Goal: Transaction & Acquisition: Subscribe to service/newsletter

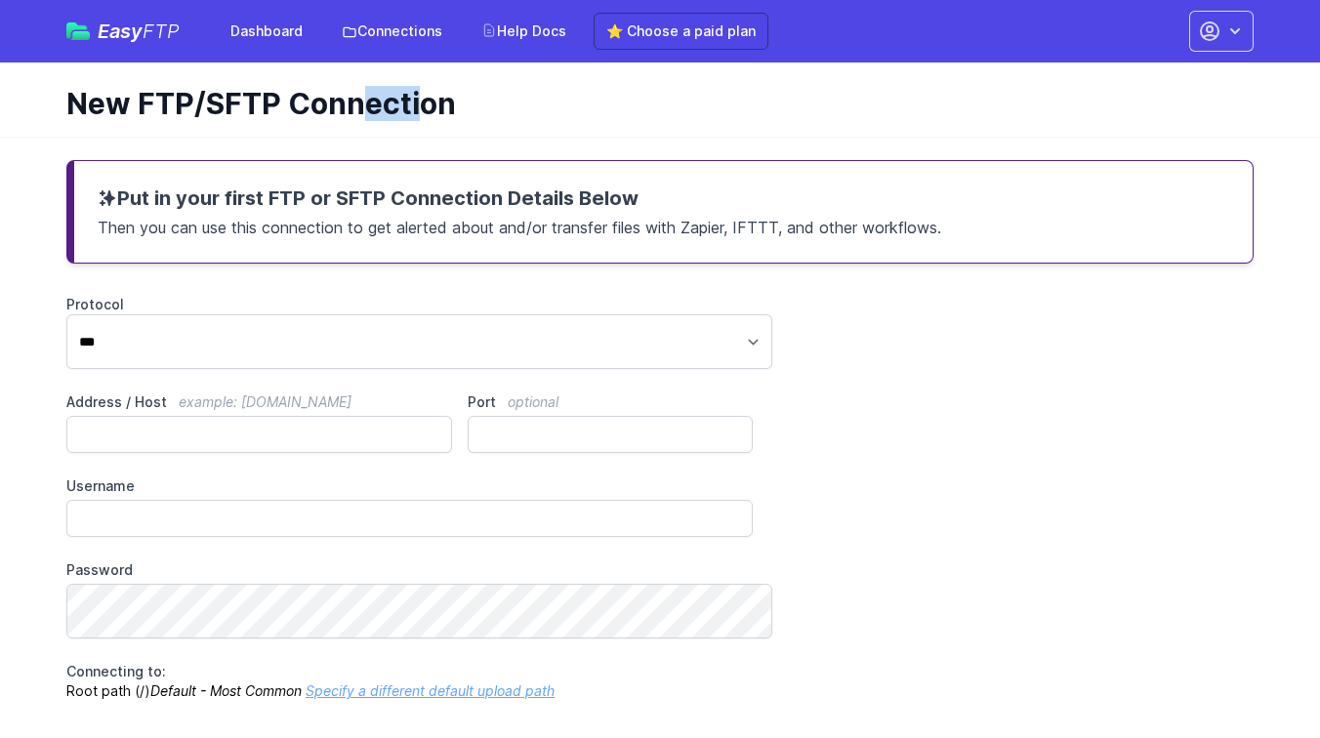
drag, startPoint x: 362, startPoint y: 153, endPoint x: 271, endPoint y: 147, distance: 92.0
click at [269, 121] on h1 "New FTP/SFTP Connection" at bounding box center [652, 103] width 1172 height 35
click at [313, 250] on div "Put in your first FTP or SFTP Connection Details Below Then you can use this co…" at bounding box center [660, 212] width 1188 height 104
click at [149, 41] on span "Easy FTP" at bounding box center [139, 31] width 82 height 20
click at [137, 41] on span "Easy FTP" at bounding box center [139, 31] width 82 height 20
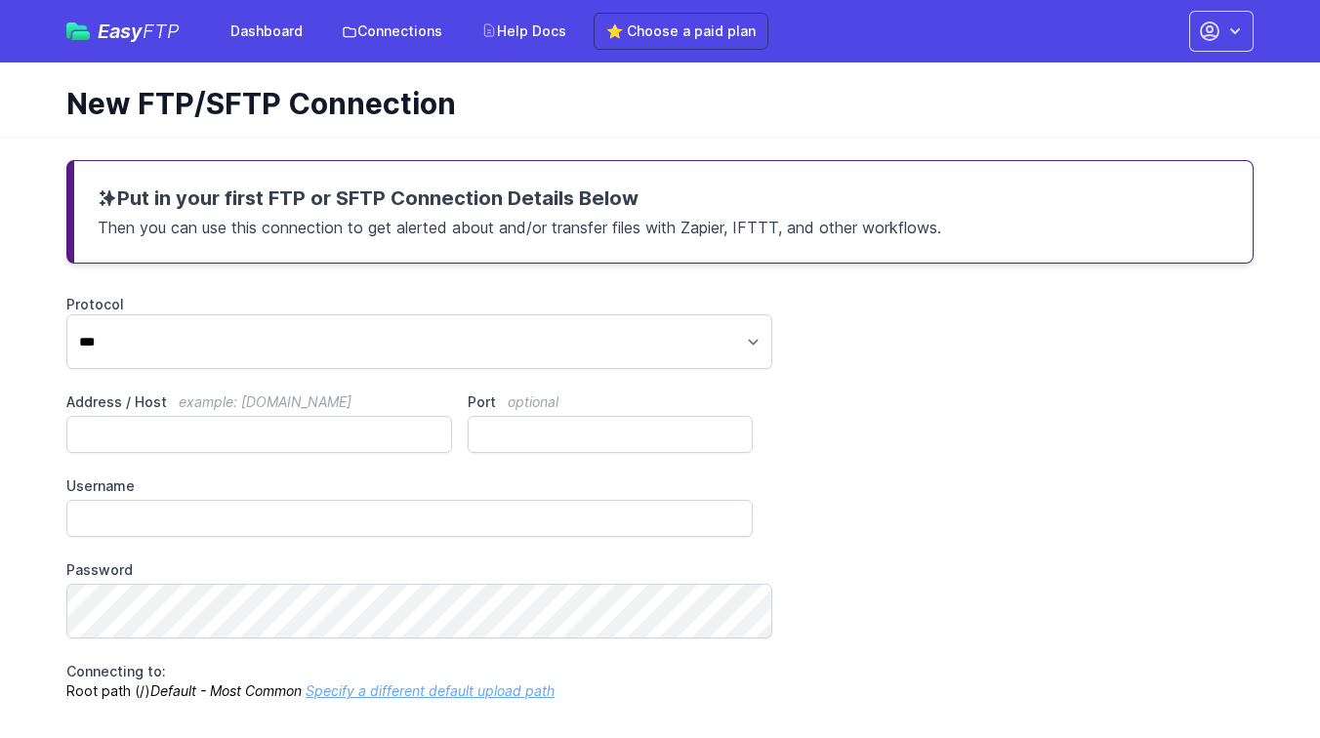
click at [137, 41] on span "Easy FTP" at bounding box center [139, 31] width 82 height 20
click at [182, 63] on div "Easy FTP Dashboard Connections Help Docs ⭐ Choose a paid plan Account Settings …" at bounding box center [660, 31] width 1188 height 63
click at [144, 41] on span "Easy FTP" at bounding box center [139, 31] width 82 height 20
click at [769, 50] on link "⭐ Choose a paid plan" at bounding box center [681, 31] width 175 height 37
